Goal: Transaction & Acquisition: Purchase product/service

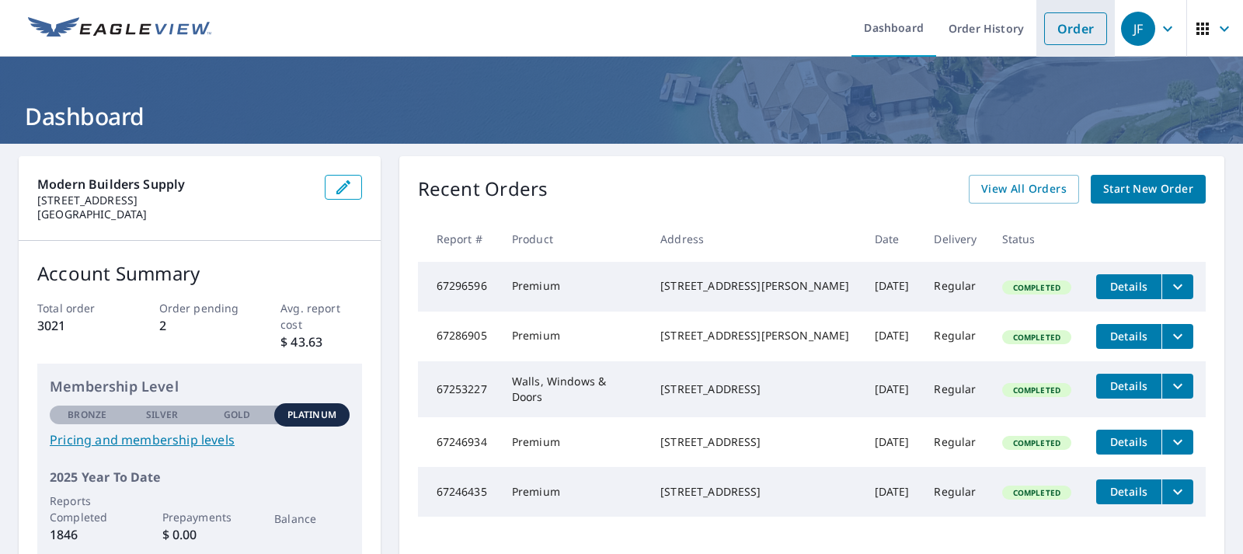
click at [1066, 31] on link "Order" at bounding box center [1075, 28] width 63 height 33
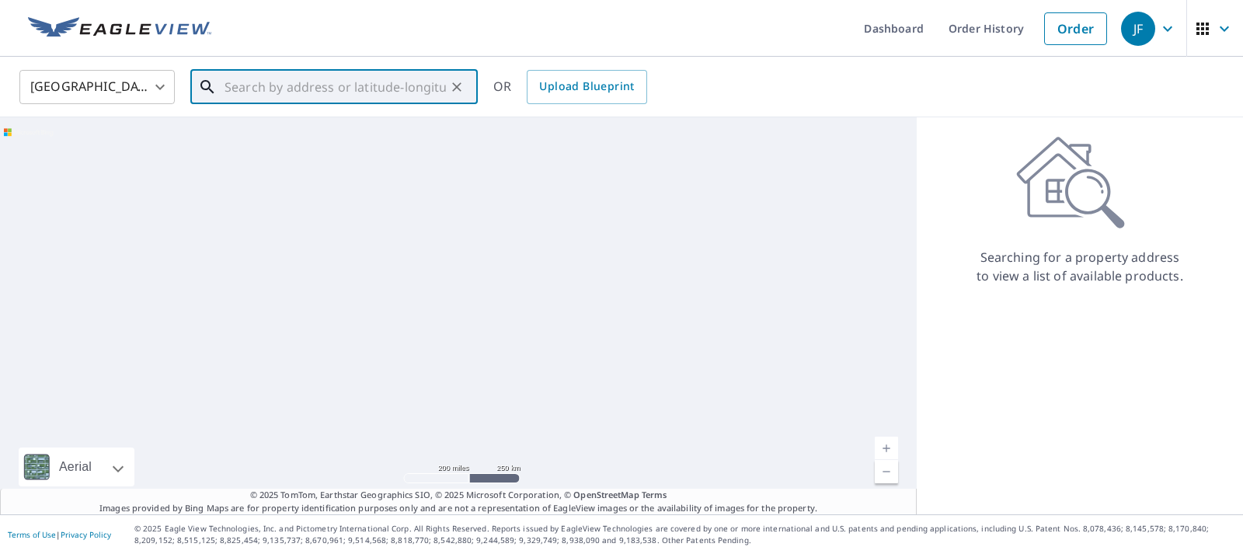
drag, startPoint x: 400, startPoint y: 69, endPoint x: 430, endPoint y: 88, distance: 35.6
click at [400, 70] on input "text" at bounding box center [334, 86] width 221 height 43
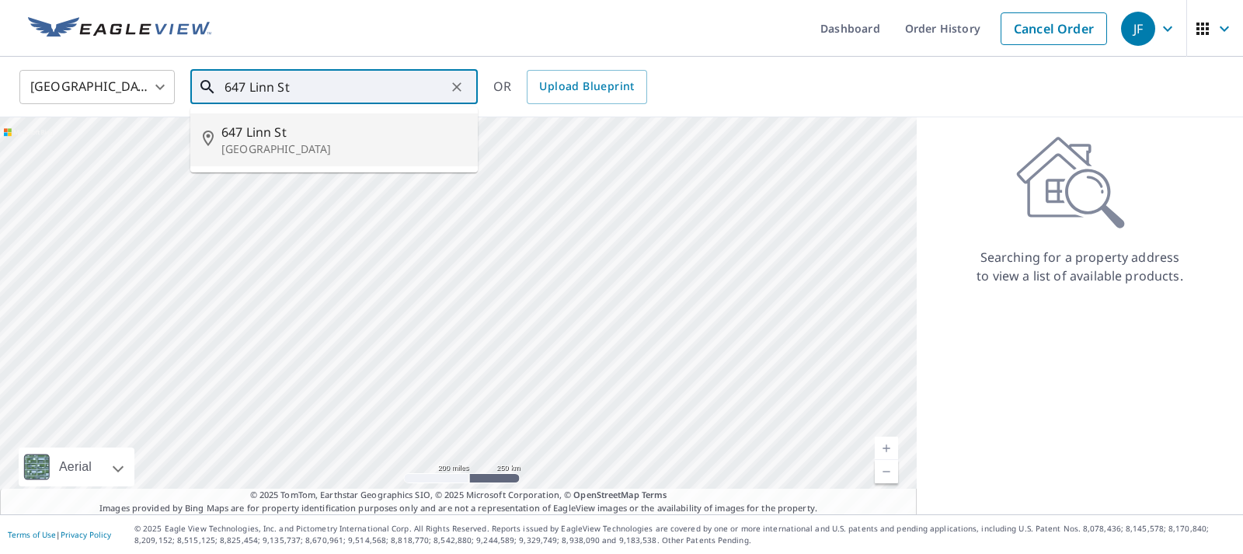
click at [306, 149] on p "[GEOGRAPHIC_DATA]" at bounding box center [343, 149] width 244 height 16
type input "[STREET_ADDRESS]"
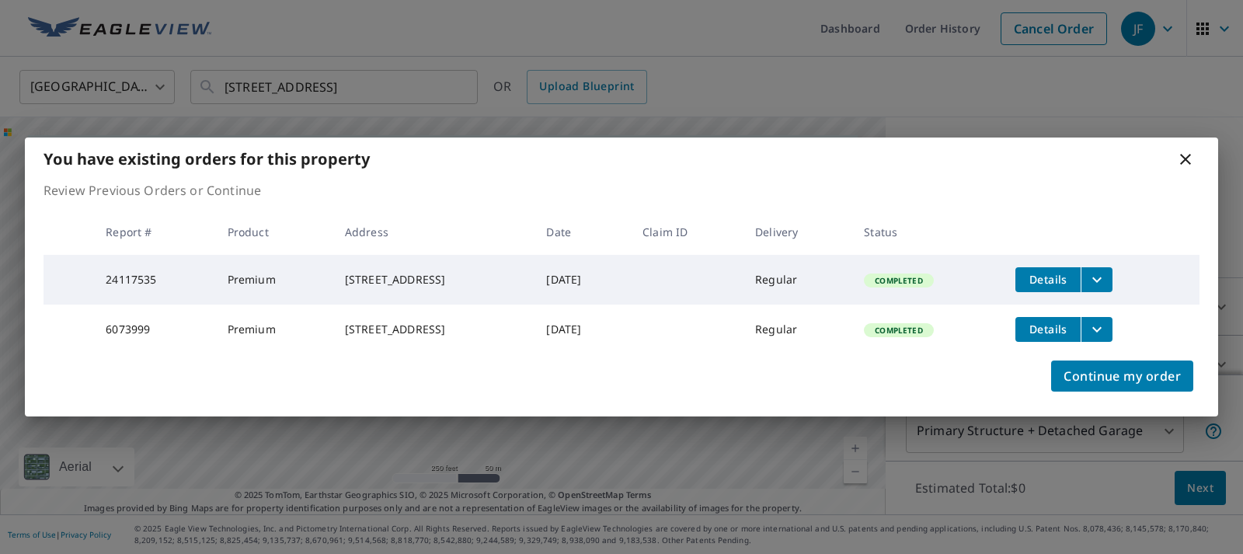
click at [1184, 150] on icon at bounding box center [1185, 159] width 19 height 19
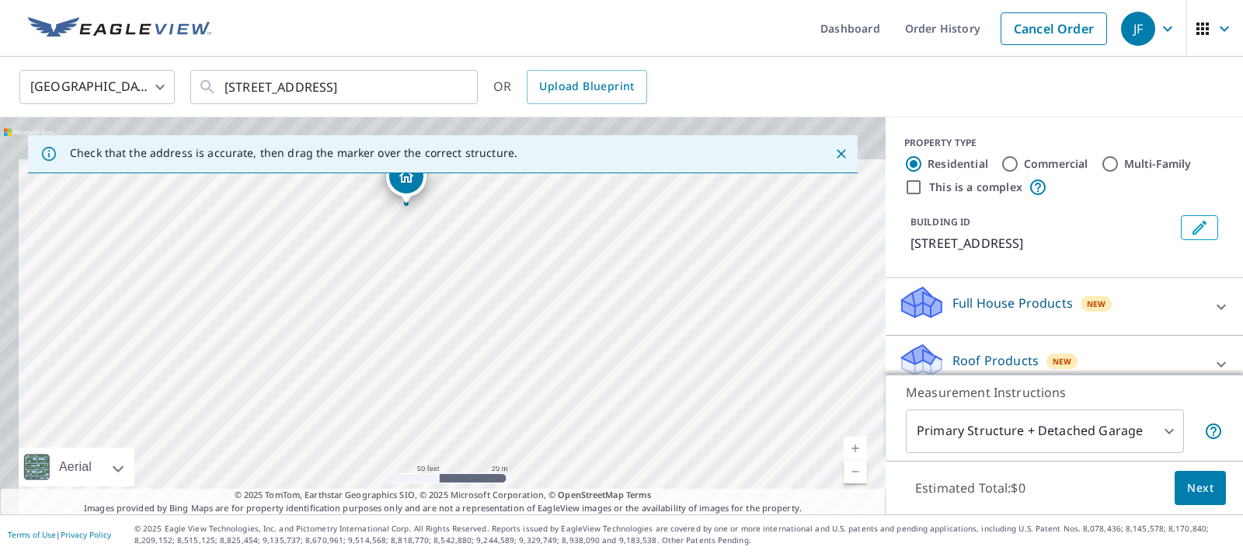
drag, startPoint x: 343, startPoint y: 266, endPoint x: 481, endPoint y: 501, distance: 272.3
click at [498, 530] on div "Dashboard Order History Cancel Order JF [GEOGRAPHIC_DATA] [GEOGRAPHIC_DATA] ​ […" at bounding box center [621, 277] width 1243 height 554
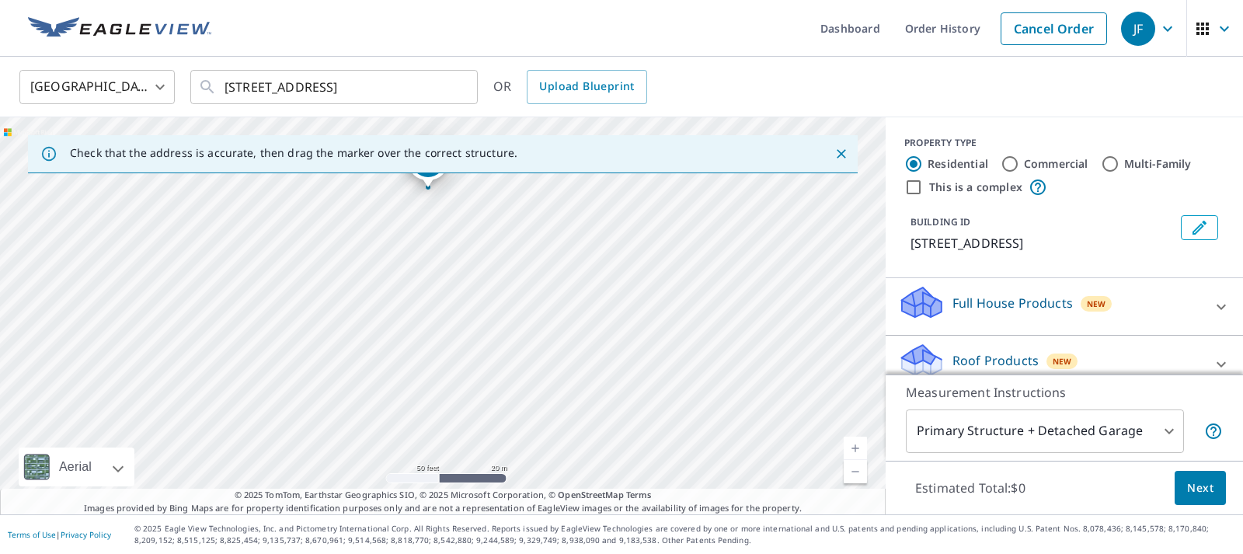
click at [503, 471] on div "[STREET_ADDRESS]" at bounding box center [442, 315] width 885 height 397
drag, startPoint x: 384, startPoint y: 248, endPoint x: 332, endPoint y: 360, distance: 123.0
click at [332, 364] on div "[STREET_ADDRESS]" at bounding box center [442, 315] width 885 height 397
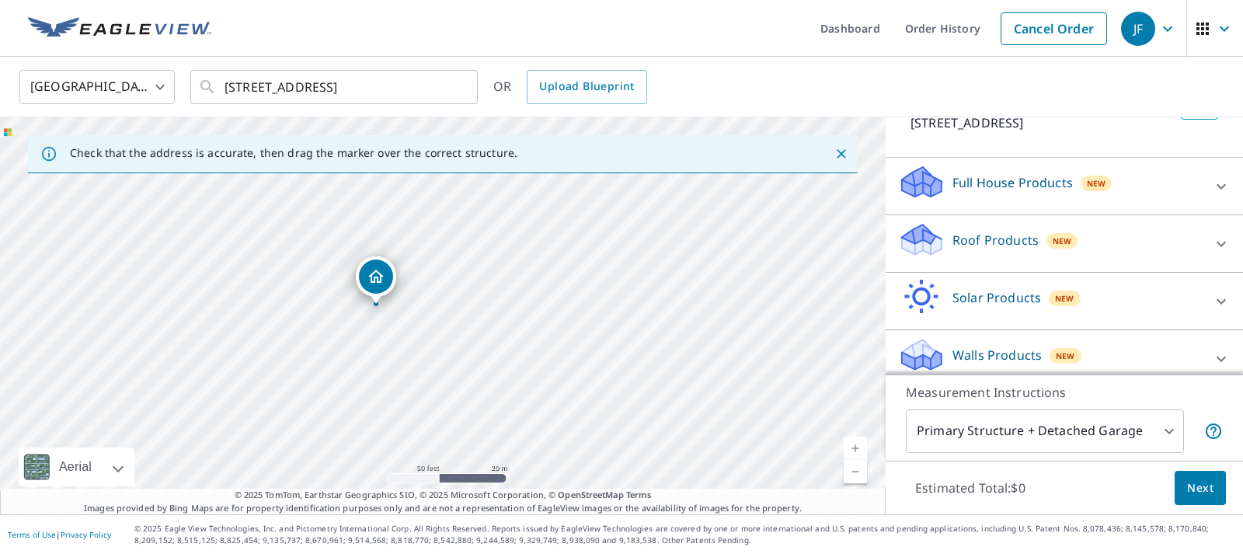
scroll to position [134, 0]
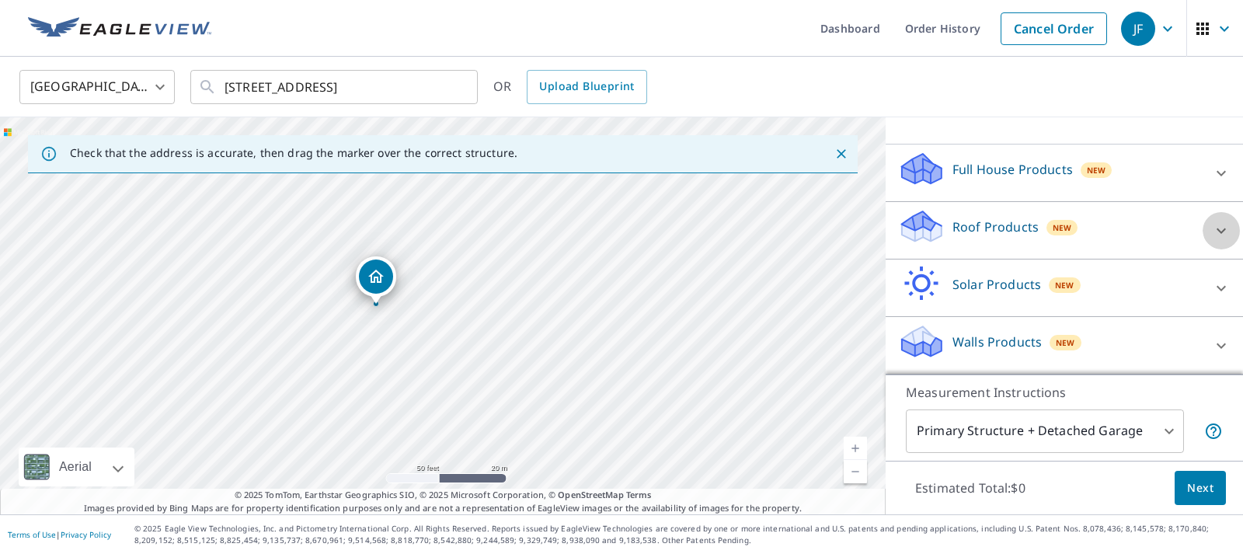
click at [1217, 228] on icon at bounding box center [1220, 230] width 9 height 5
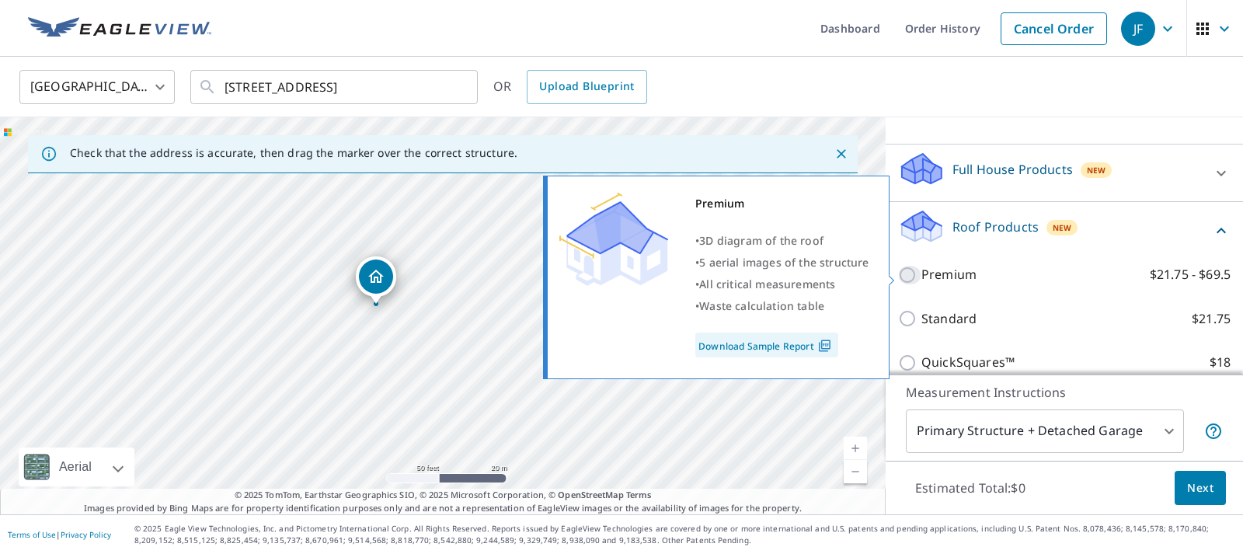
click at [911, 276] on input "Premium $21.75 - $69.5" at bounding box center [909, 275] width 23 height 19
checkbox input "true"
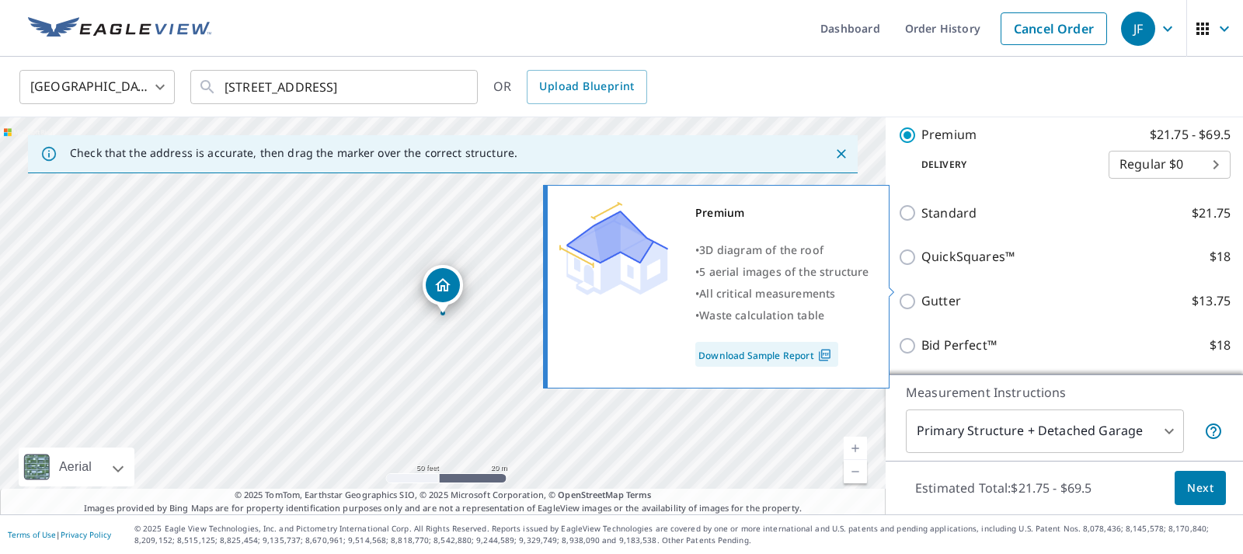
scroll to position [406, 0]
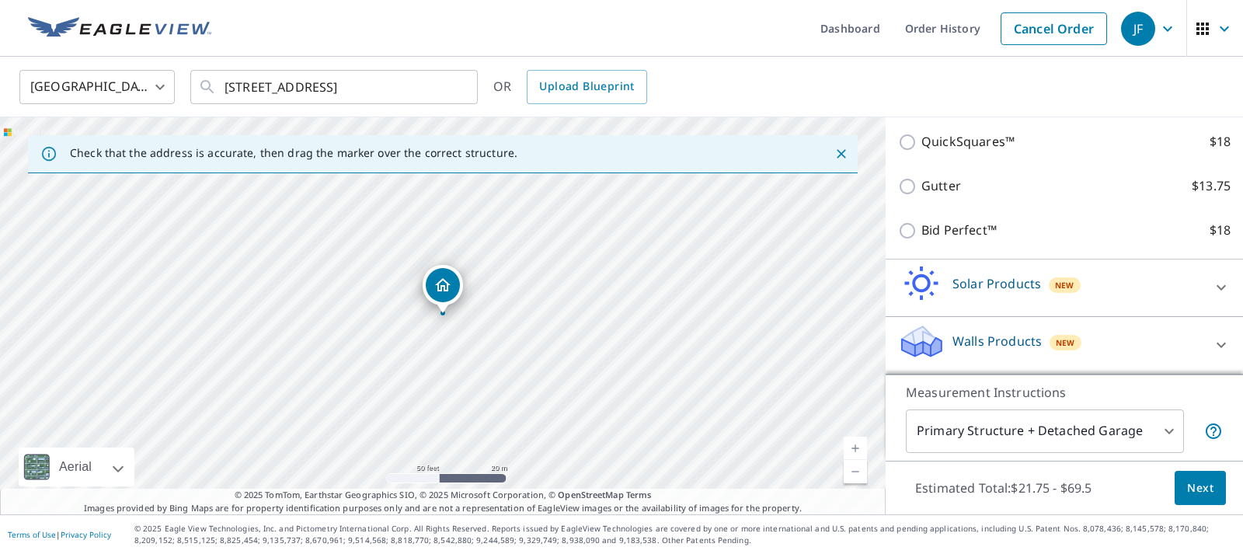
click at [1168, 430] on body "JF JF Dashboard Order History Cancel Order JF [GEOGRAPHIC_DATA] [GEOGRAPHIC_DAT…" at bounding box center [621, 277] width 1243 height 554
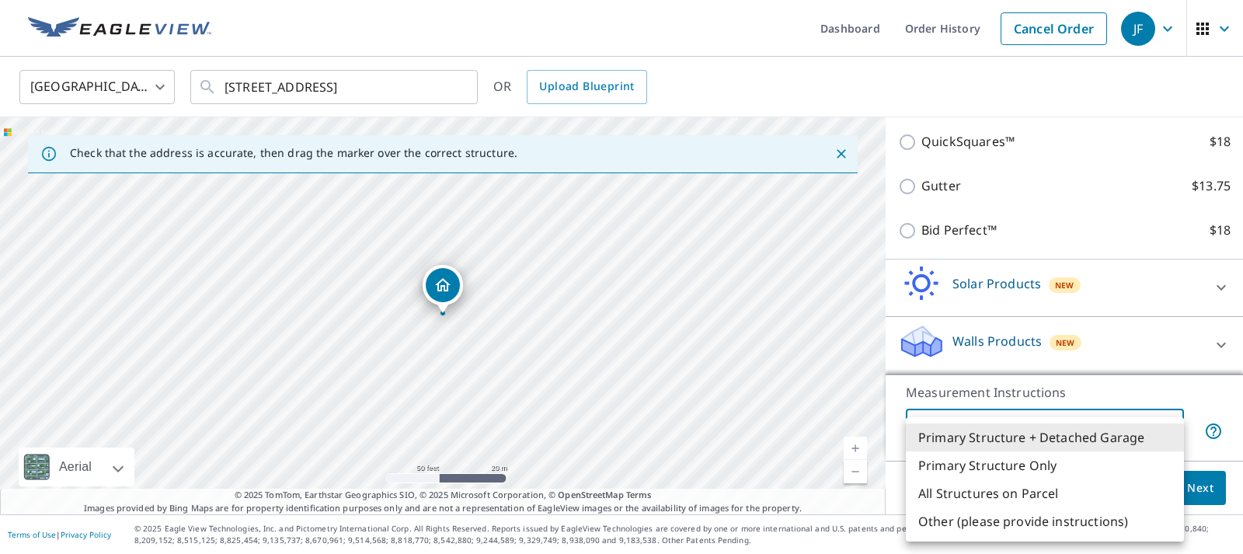
click at [982, 471] on li "Primary Structure Only" at bounding box center [1045, 465] width 278 height 28
type input "2"
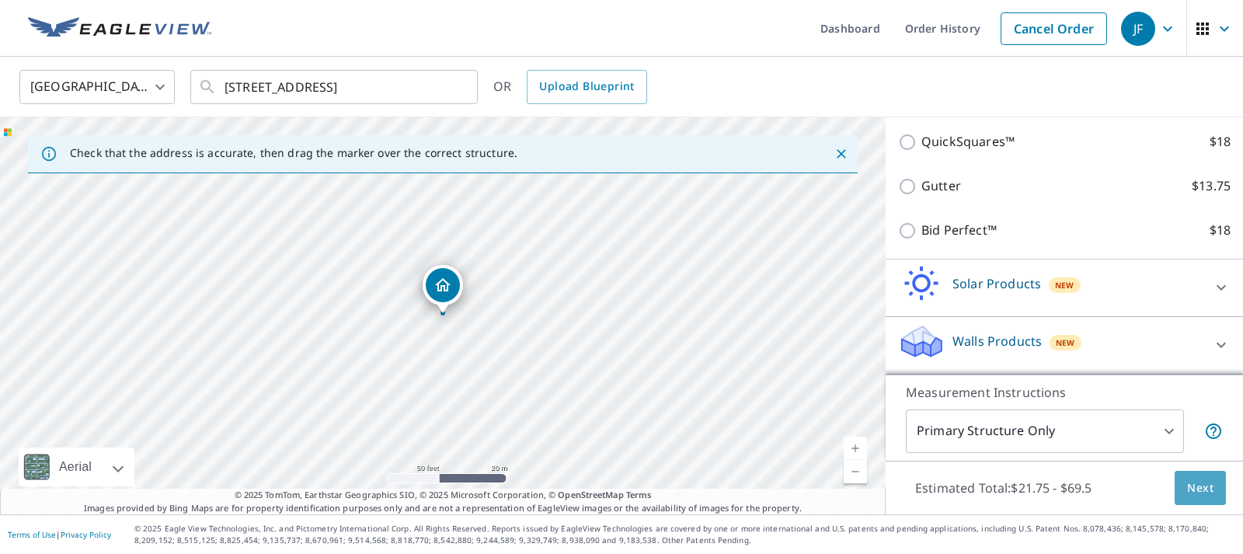
click at [1200, 485] on span "Next" at bounding box center [1200, 487] width 26 height 19
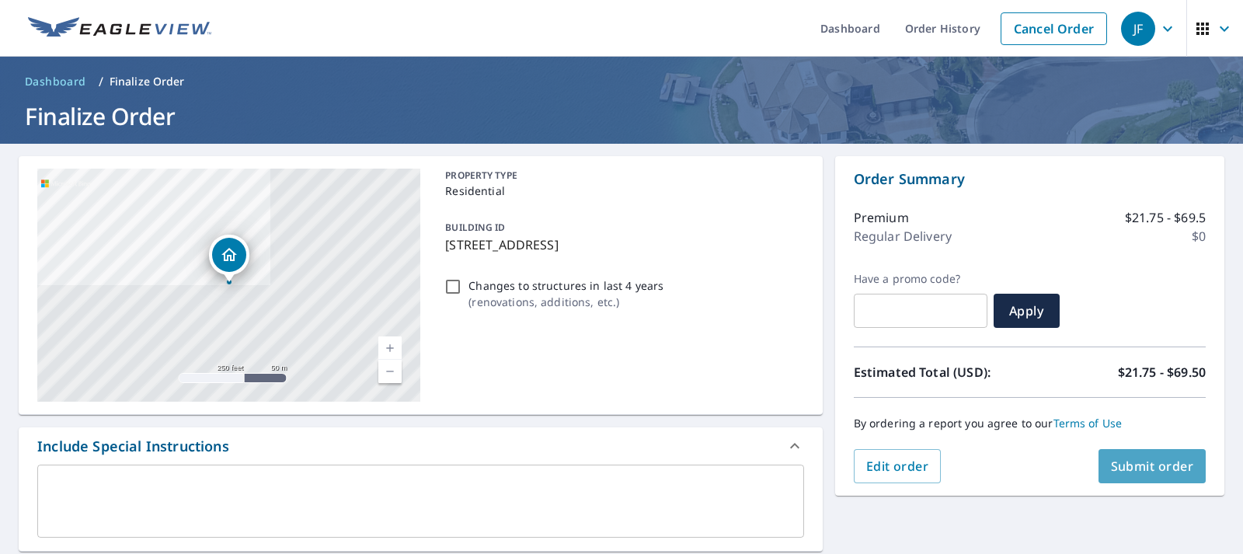
click at [1163, 469] on span "Submit order" at bounding box center [1152, 465] width 83 height 17
checkbox input "true"
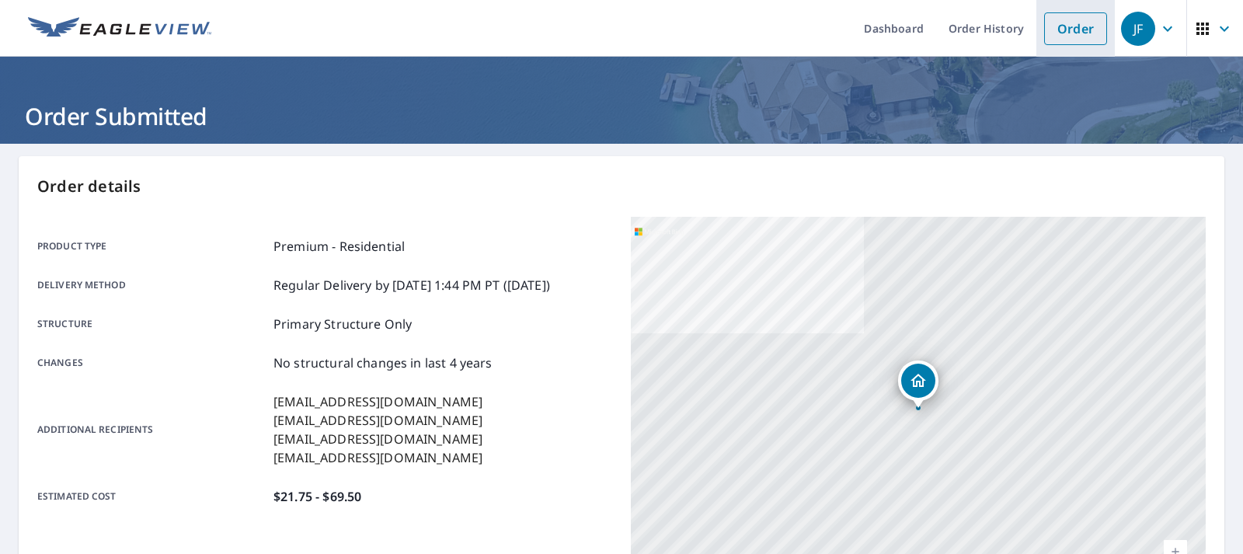
click at [1089, 32] on link "Order" at bounding box center [1075, 28] width 63 height 33
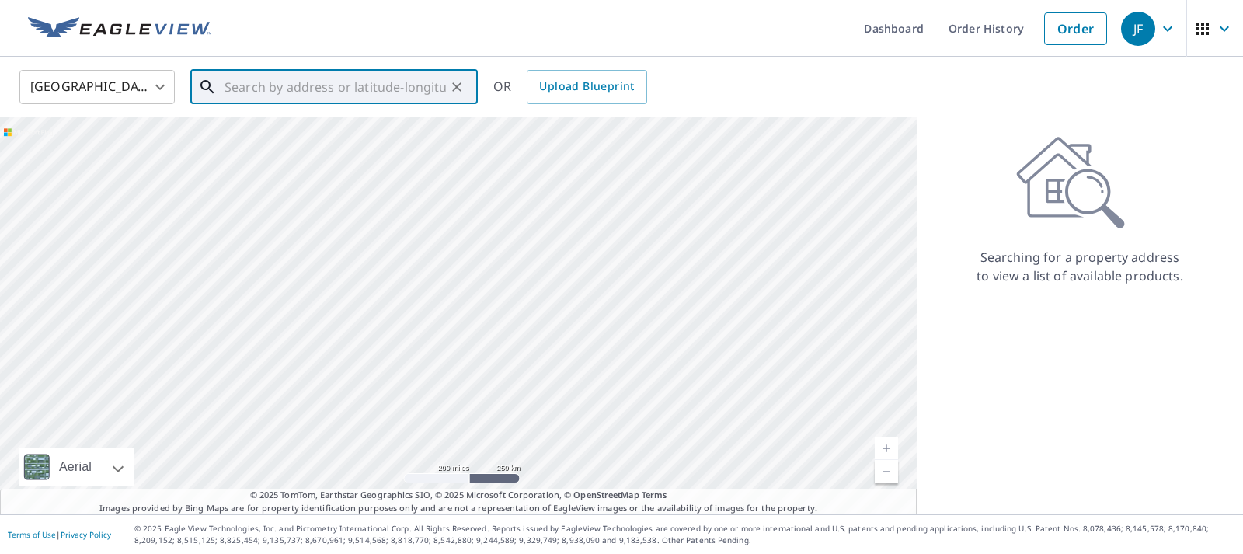
click at [239, 98] on input "text" at bounding box center [334, 86] width 221 height 43
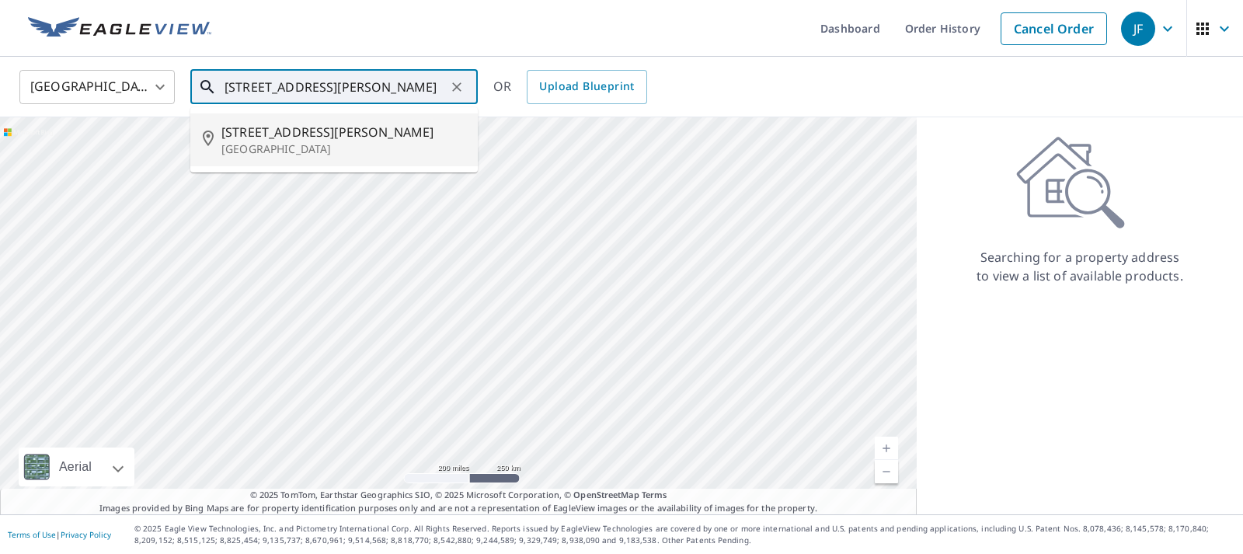
click at [309, 141] on span "[STREET_ADDRESS][PERSON_NAME]" at bounding box center [343, 132] width 244 height 19
type input "[STREET_ADDRESS][PERSON_NAME]"
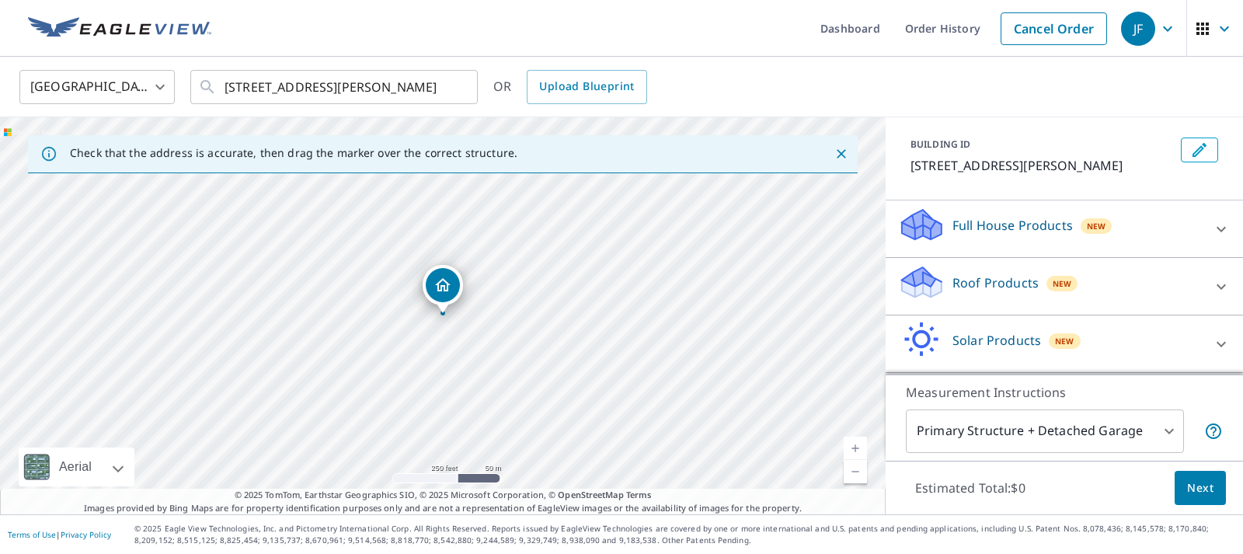
scroll to position [134, 0]
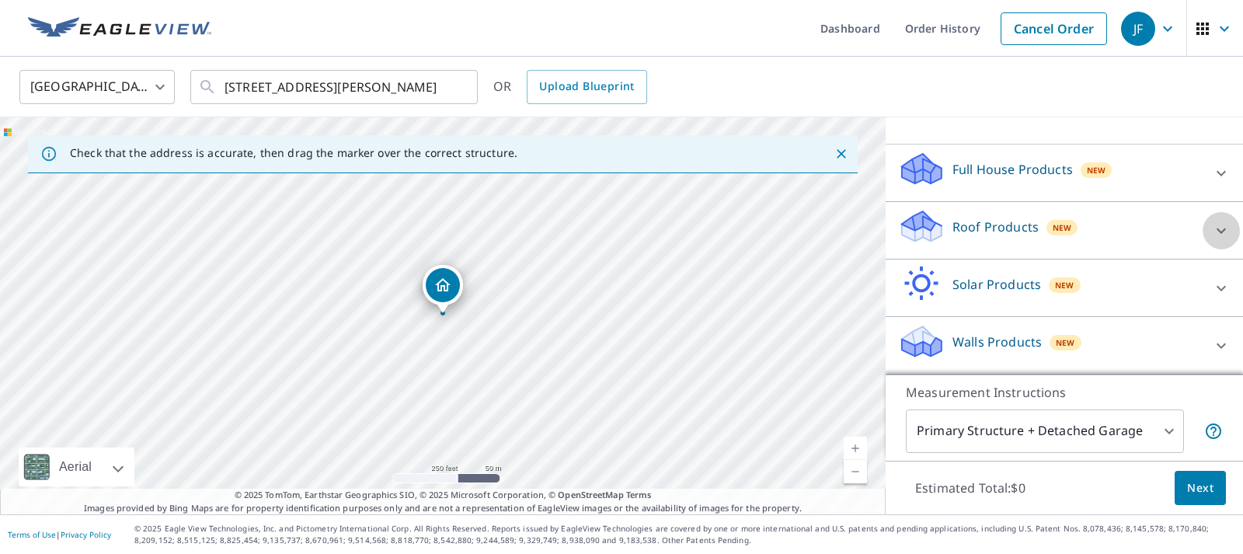
drag, startPoint x: 1221, startPoint y: 233, endPoint x: 1181, endPoint y: 233, distance: 40.4
click at [1221, 232] on icon at bounding box center [1220, 230] width 9 height 5
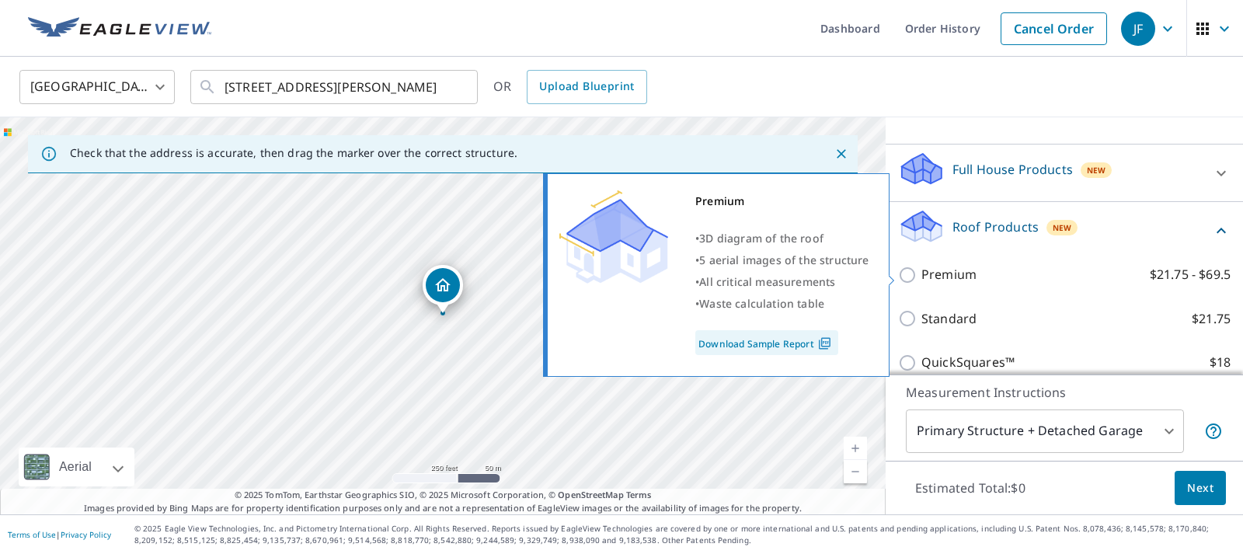
click at [907, 273] on input "Premium $21.75 - $69.5" at bounding box center [909, 275] width 23 height 19
checkbox input "true"
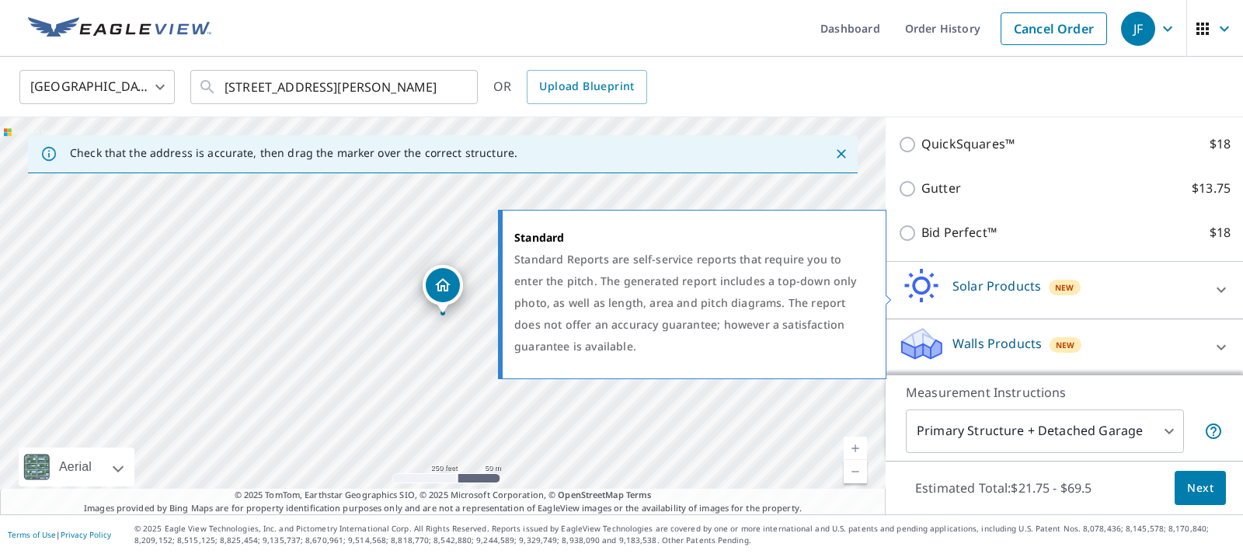
scroll to position [406, 0]
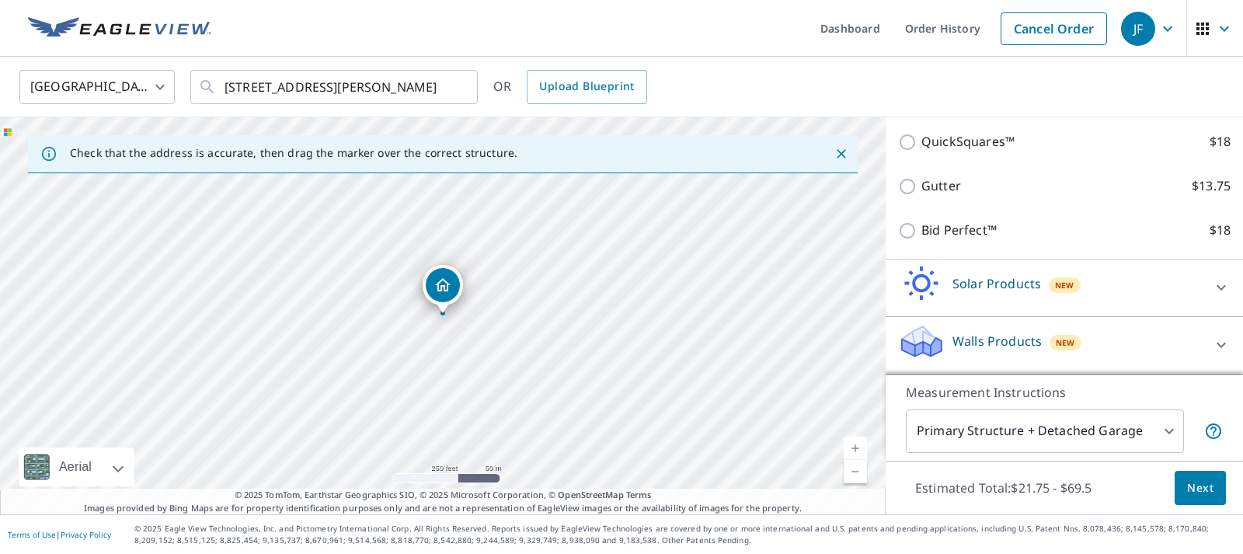
click at [1167, 433] on body "JF JF Dashboard Order History Cancel Order JF [GEOGRAPHIC_DATA] [GEOGRAPHIC_DAT…" at bounding box center [621, 277] width 1243 height 554
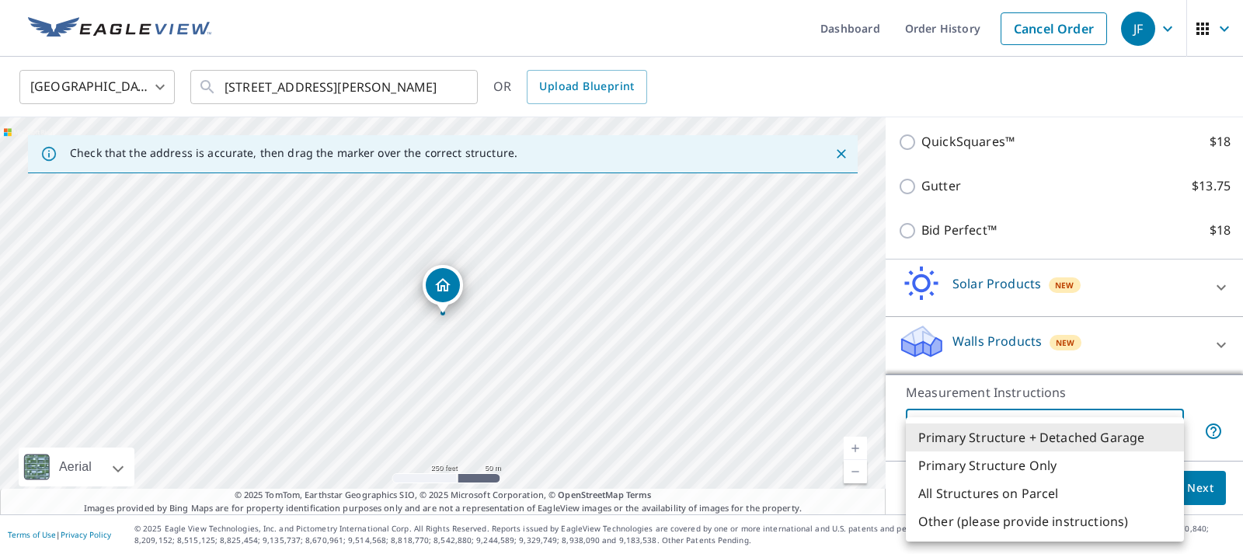
click at [991, 469] on li "Primary Structure Only" at bounding box center [1045, 465] width 278 height 28
type input "2"
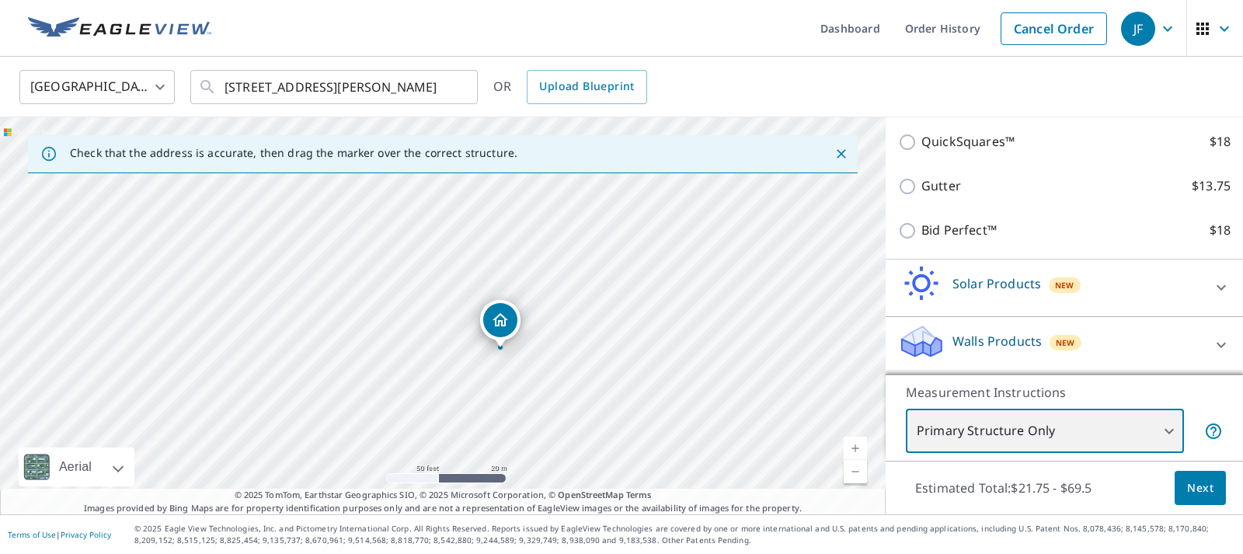
drag, startPoint x: 129, startPoint y: 272, endPoint x: 602, endPoint y: 308, distance: 474.4
click at [602, 308] on div "[STREET_ADDRESS][PERSON_NAME]" at bounding box center [442, 315] width 885 height 397
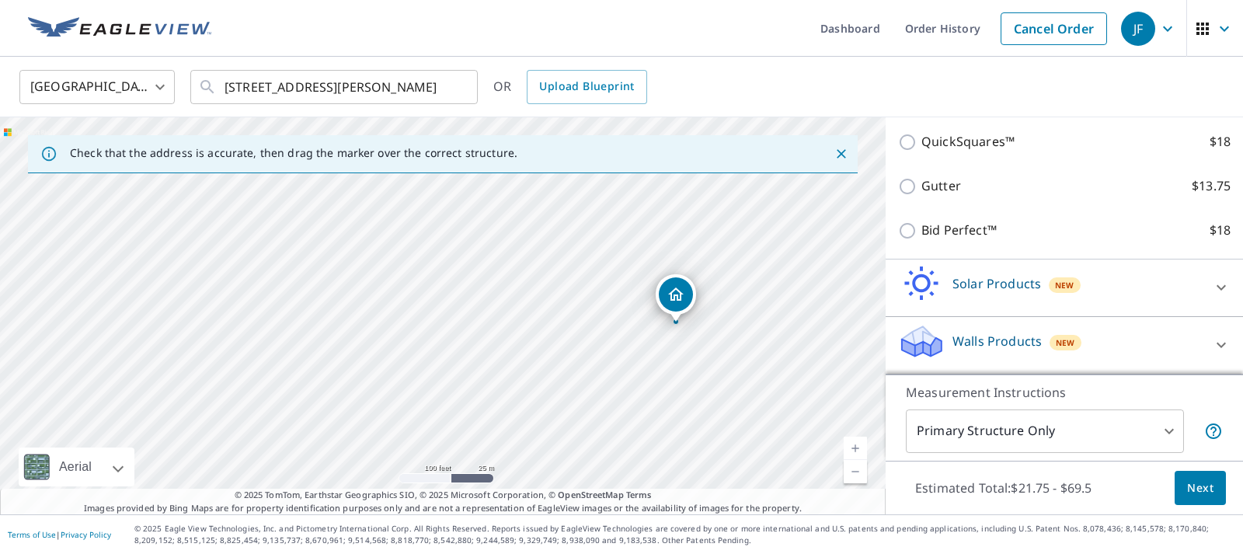
drag, startPoint x: 583, startPoint y: 294, endPoint x: 679, endPoint y: 297, distance: 95.6
click at [679, 297] on div "[STREET_ADDRESS][PERSON_NAME]" at bounding box center [442, 315] width 885 height 397
drag, startPoint x: 525, startPoint y: 215, endPoint x: 611, endPoint y: 452, distance: 252.1
click at [611, 452] on div "[GEOGRAPHIC_DATA]" at bounding box center [442, 315] width 885 height 397
click at [534, 294] on div "[GEOGRAPHIC_DATA]" at bounding box center [442, 315] width 885 height 397
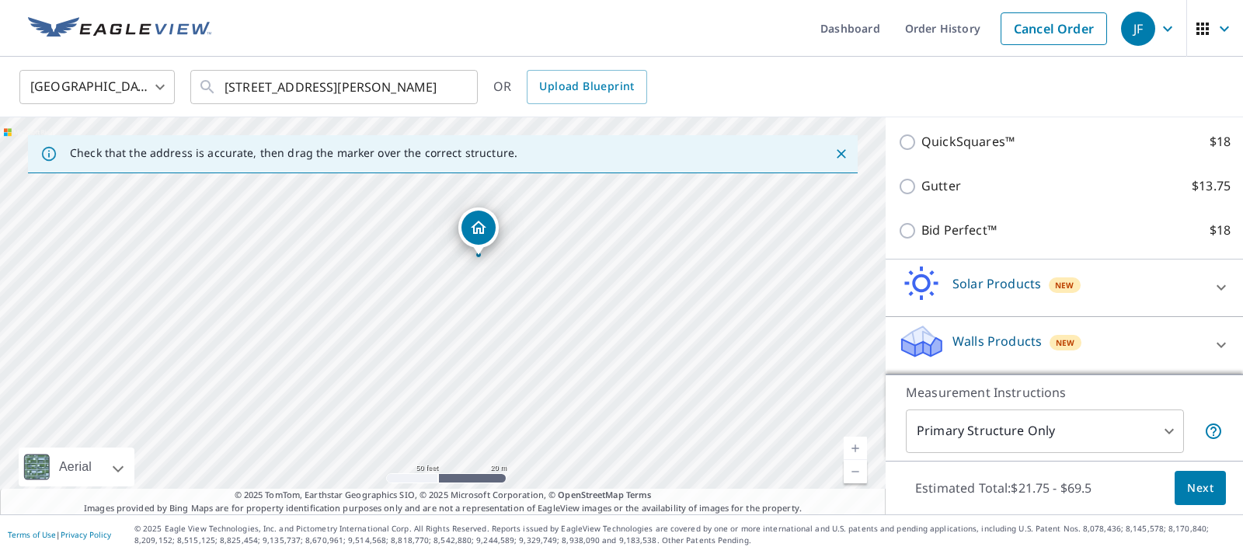
drag, startPoint x: 447, startPoint y: 287, endPoint x: 482, endPoint y: 230, distance: 66.2
click at [482, 231] on div "[GEOGRAPHIC_DATA]" at bounding box center [442, 315] width 885 height 397
drag, startPoint x: 528, startPoint y: 304, endPoint x: 550, endPoint y: 410, distance: 107.8
click at [559, 426] on div "[GEOGRAPHIC_DATA]" at bounding box center [442, 315] width 885 height 397
drag, startPoint x: 478, startPoint y: 381, endPoint x: 541, endPoint y: 232, distance: 161.6
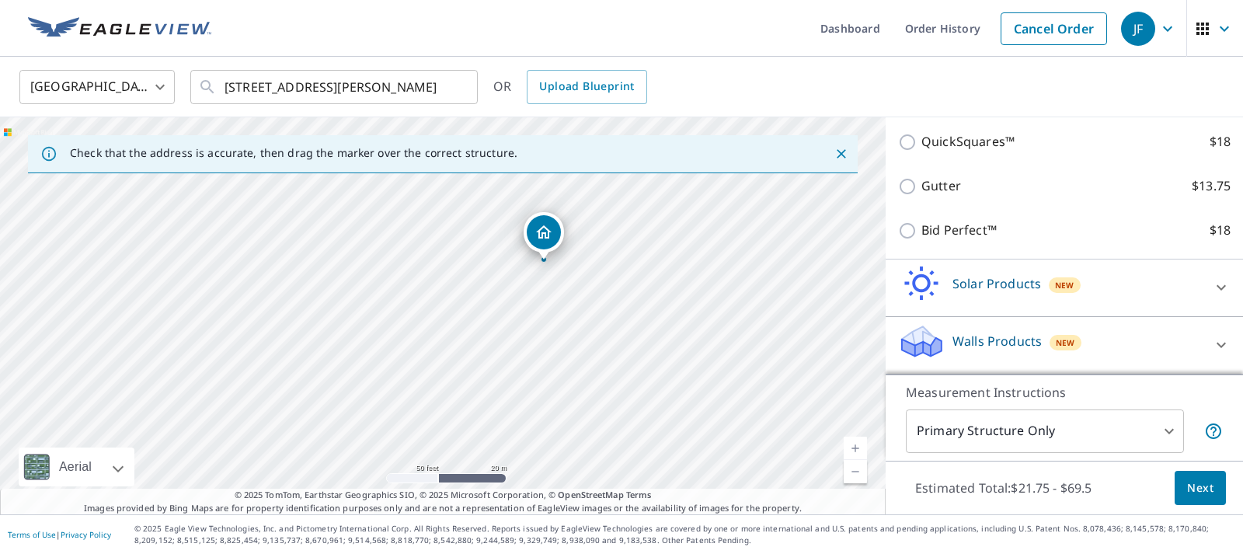
click at [541, 232] on div "[GEOGRAPHIC_DATA]" at bounding box center [442, 315] width 885 height 397
click at [570, 335] on div "[STREET_ADDRESS][PERSON_NAME]" at bounding box center [442, 315] width 885 height 397
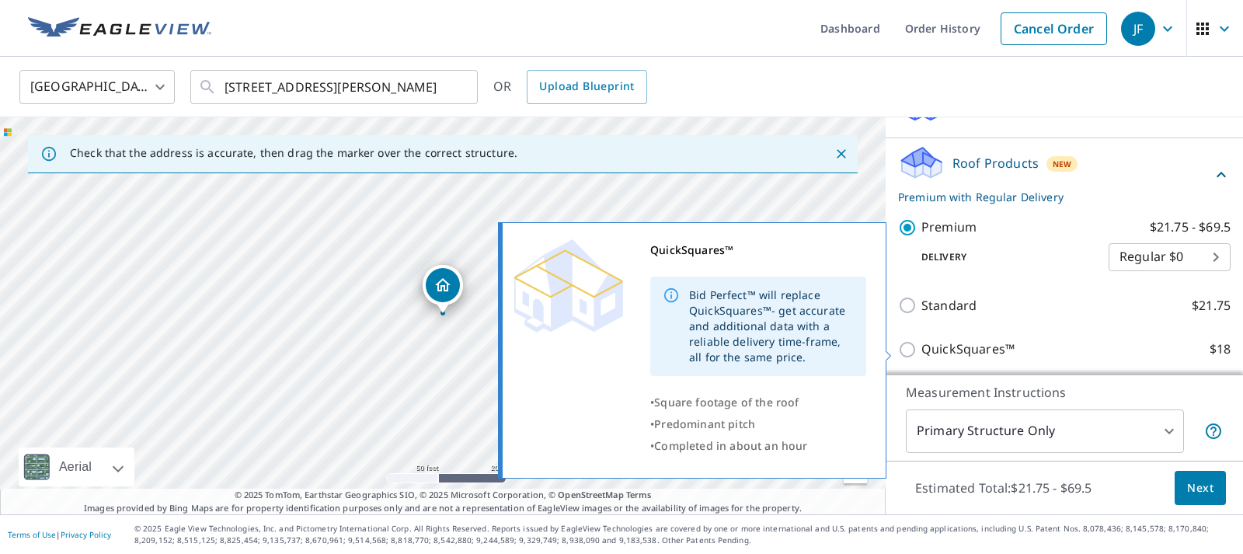
scroll to position [99, 0]
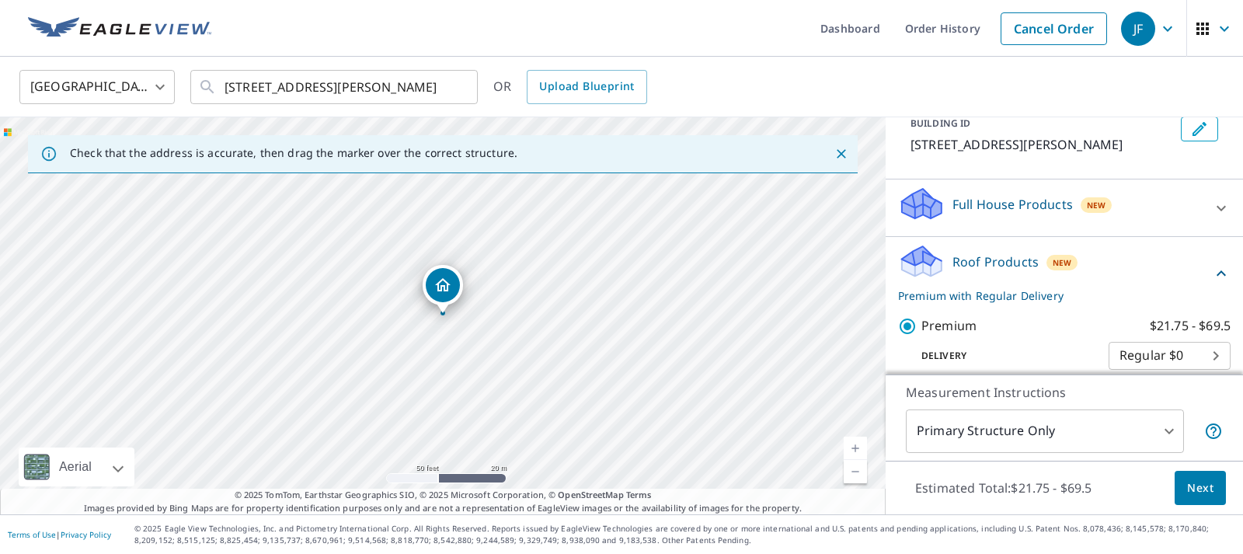
click at [1169, 428] on body "JF JF Dashboard Order History Cancel Order JF [GEOGRAPHIC_DATA] [GEOGRAPHIC_DAT…" at bounding box center [621, 277] width 1243 height 554
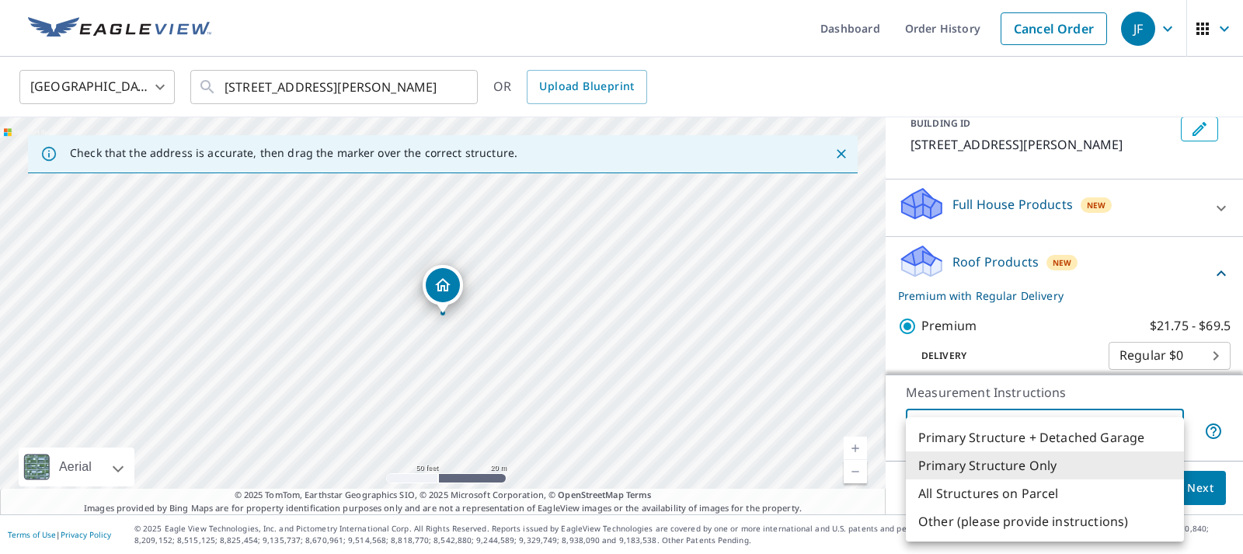
click at [978, 465] on li "Primary Structure Only" at bounding box center [1045, 465] width 278 height 28
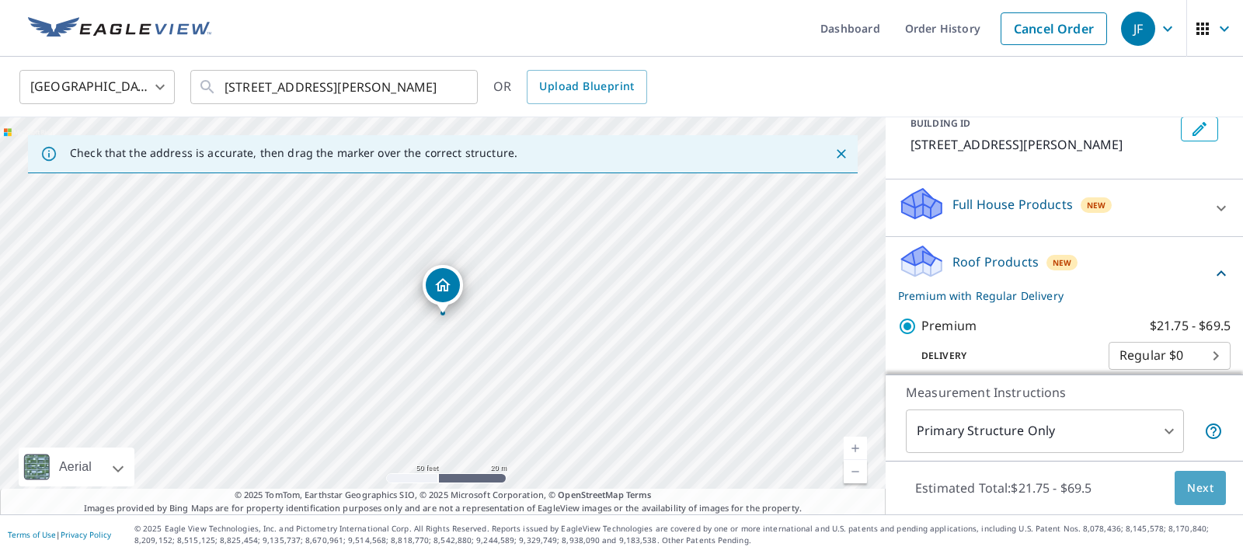
click at [1209, 491] on span "Next" at bounding box center [1200, 487] width 26 height 19
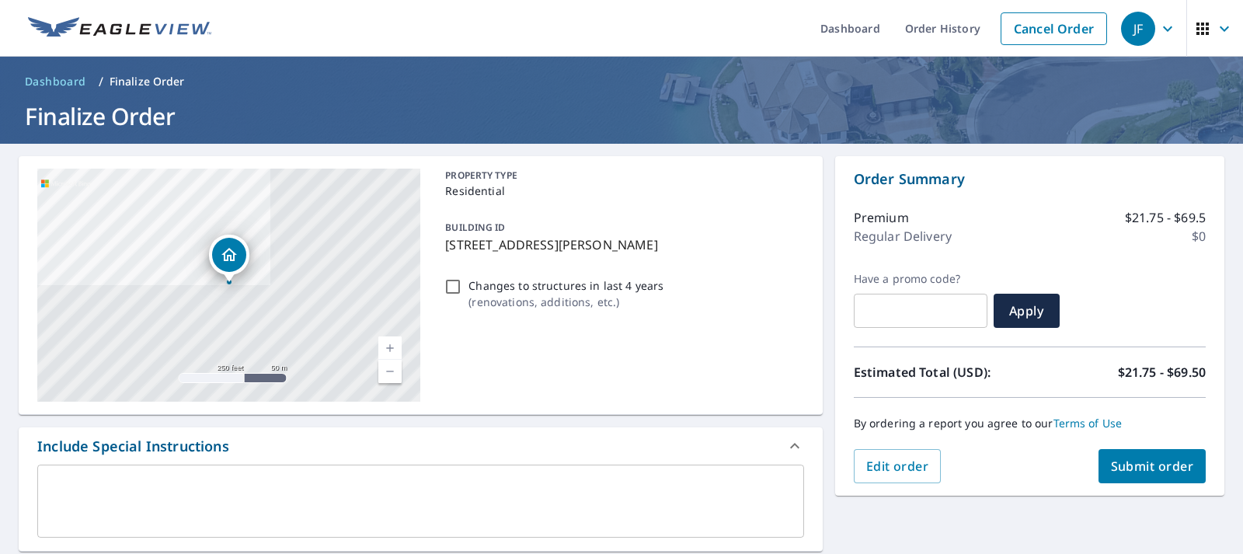
click at [1170, 470] on span "Submit order" at bounding box center [1152, 465] width 83 height 17
checkbox input "true"
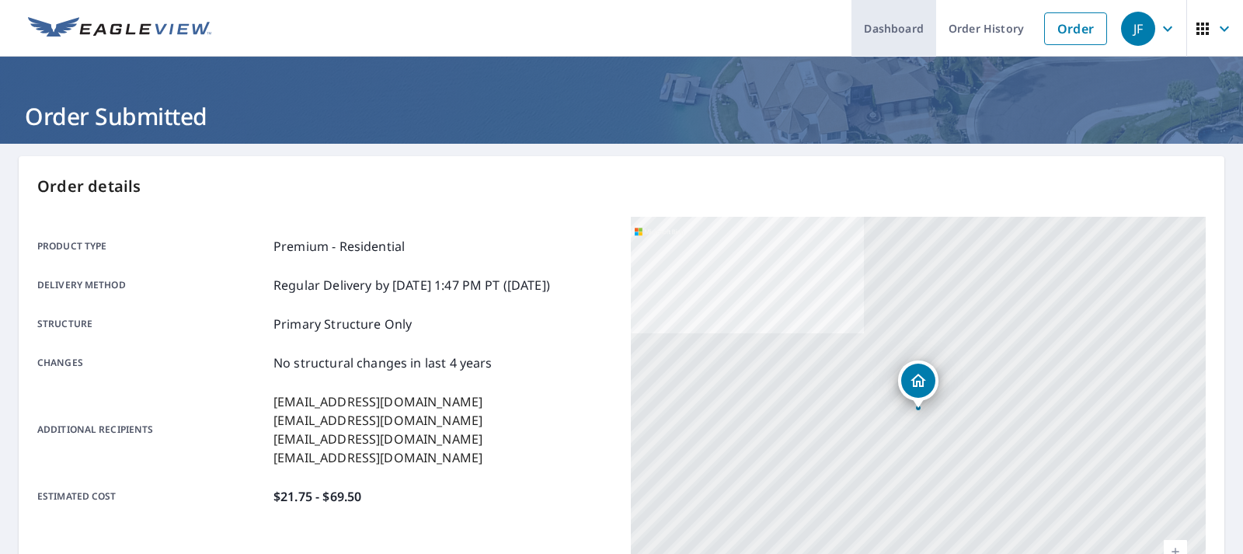
click at [896, 28] on link "Dashboard" at bounding box center [893, 28] width 85 height 57
